Goal: Ask a question

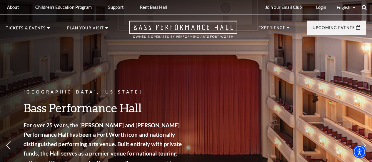
click at [364, 7] on icon at bounding box center [363, 7] width 5 height 5
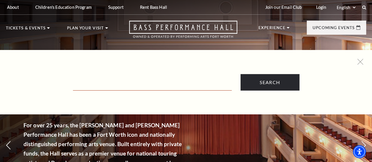
click at [147, 86] on input "Text field" at bounding box center [152, 84] width 159 height 12
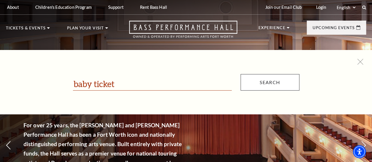
type input "baby ticket"
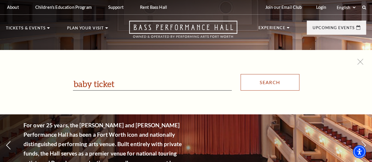
click at [277, 84] on input "Search" at bounding box center [269, 82] width 59 height 16
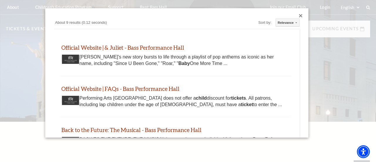
click at [299, 14] on div "Close dialog" at bounding box center [301, 16] width 4 height 4
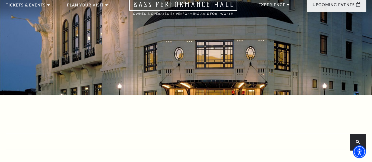
scroll to position [21, 0]
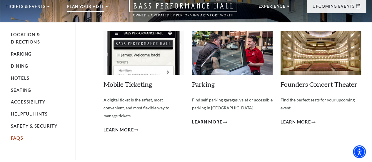
click at [15, 140] on link "FAQs" at bounding box center [17, 137] width 12 height 5
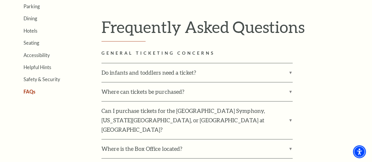
scroll to position [180, 0]
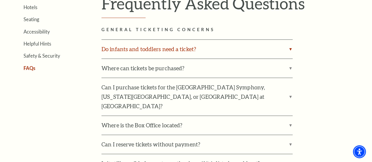
click at [289, 50] on label "Do infants and toddlers need a ticket?" at bounding box center [196, 49] width 191 height 19
click at [0, 0] on input "Do infants and toddlers need a ticket?" at bounding box center [0, 0] width 0 height 0
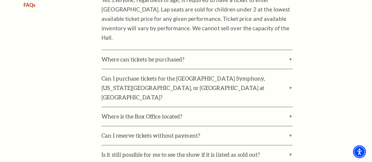
scroll to position [246, 0]
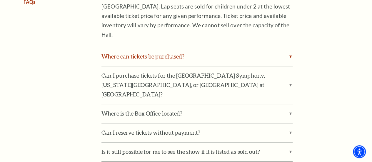
click at [289, 58] on label "Where can tickets be purchased?" at bounding box center [196, 56] width 191 height 19
click at [0, 0] on input "Where can tickets be purchased?" at bounding box center [0, 0] width 0 height 0
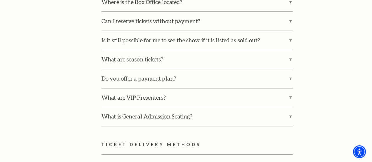
scroll to position [0, 0]
